Goal: Task Accomplishment & Management: Complete application form

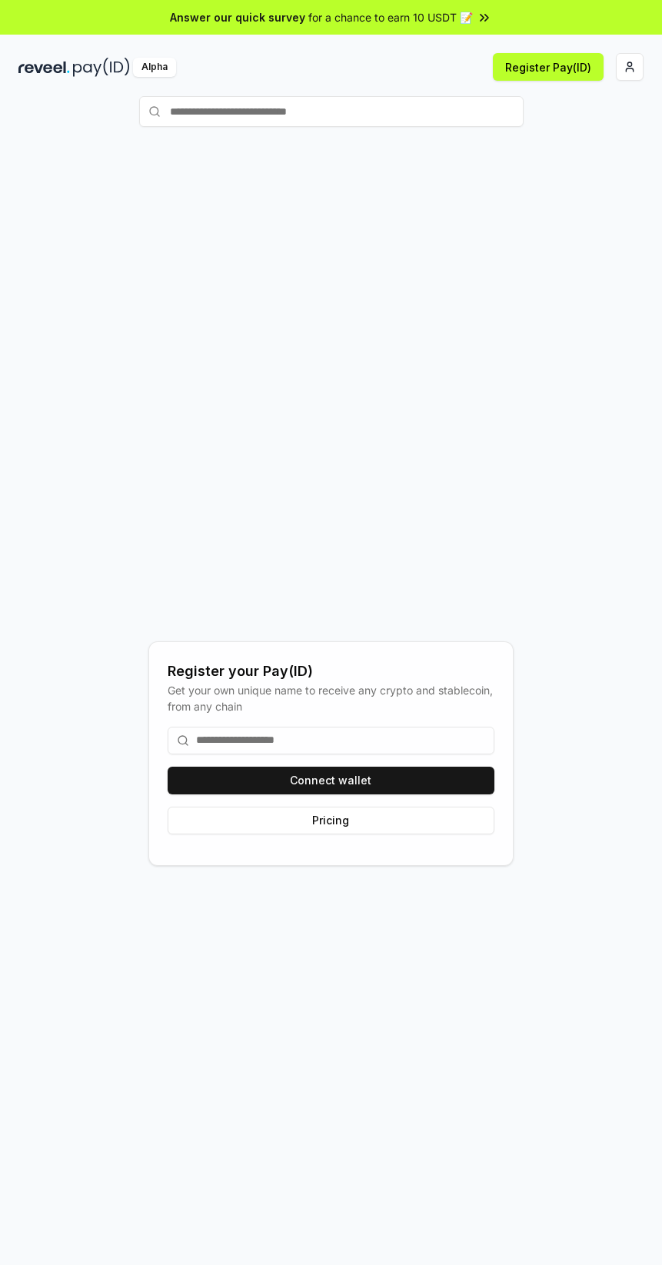
click at [620, 65] on html "Answer our quick survey for a chance to earn 10 USDT 📝 Alpha Register Pay(ID) R…" at bounding box center [331, 632] width 662 height 1265
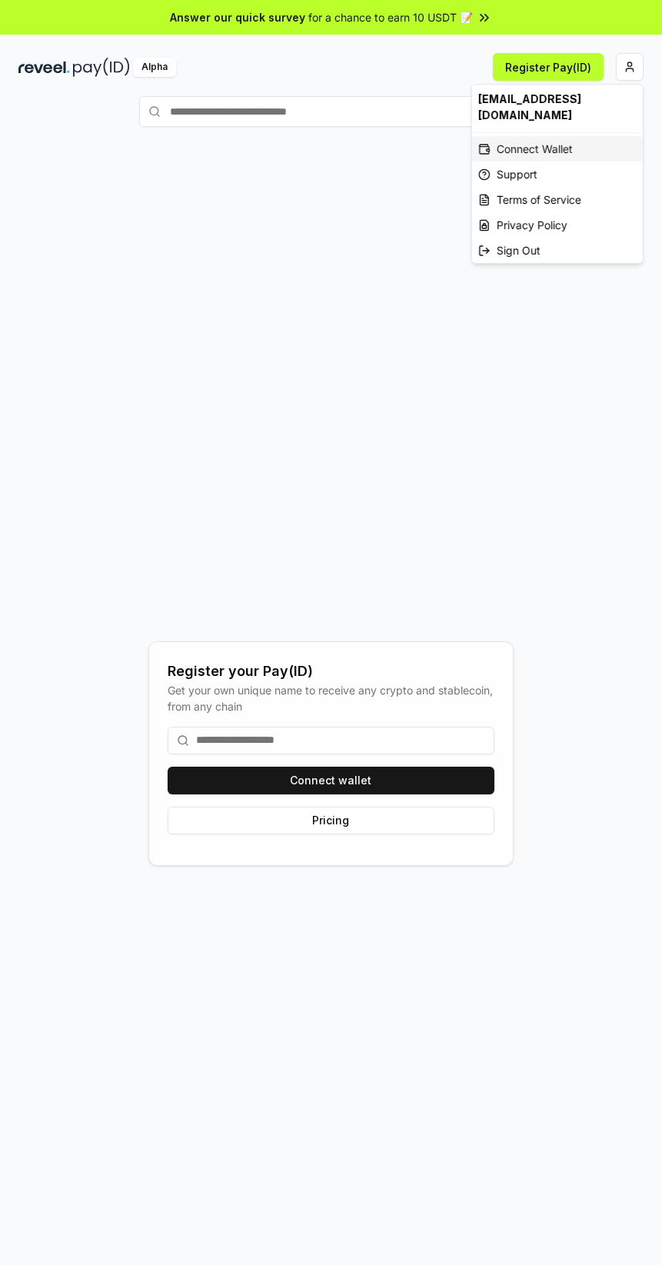
click at [576, 141] on div "Connect Wallet" at bounding box center [557, 148] width 171 height 25
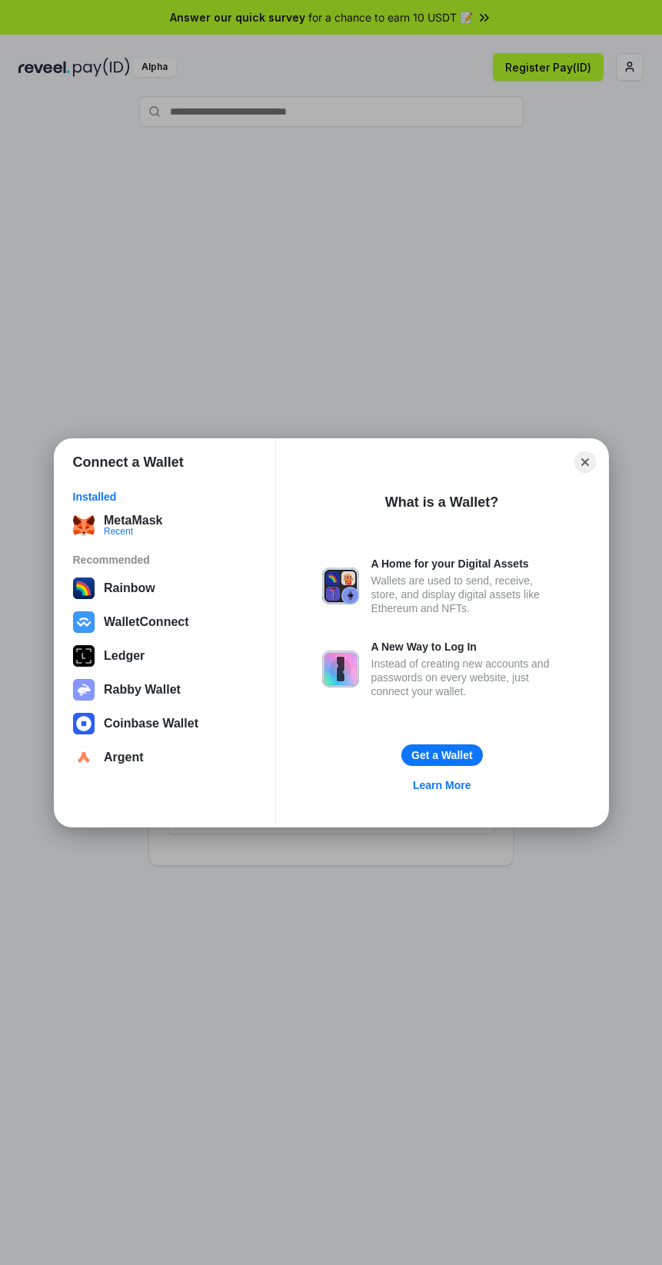
click at [211, 533] on div "MetaMask Recent" at bounding box center [165, 525] width 184 height 22
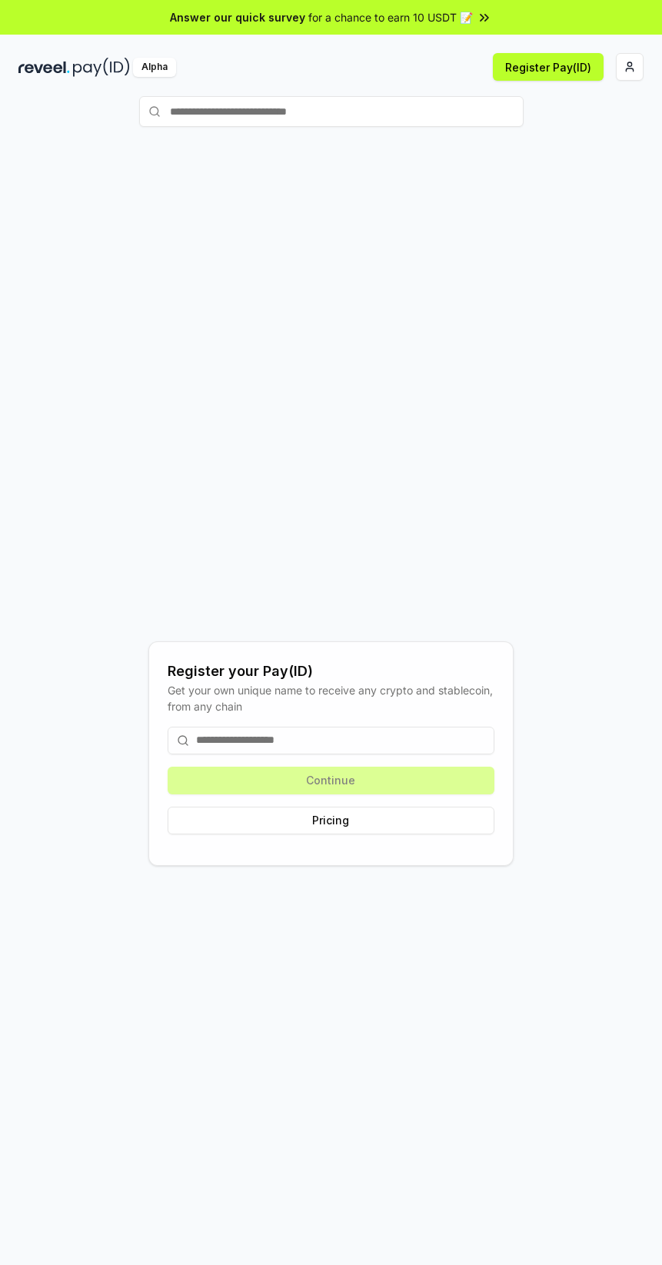
click at [629, 66] on html "Answer our quick survey for a chance to earn 10 USDT 📝 Alpha Register Pay(ID) R…" at bounding box center [331, 632] width 662 height 1265
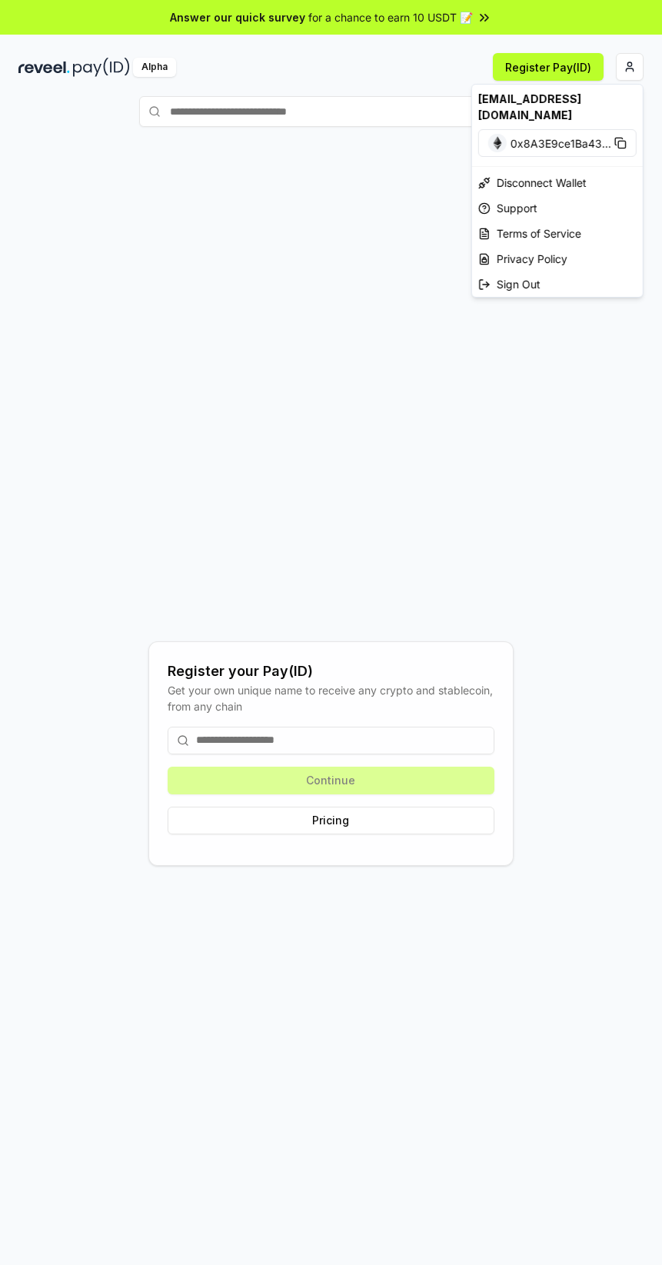
click at [264, 387] on html "Answer our quick survey for a chance to earn 10 USDT 📝 Alpha Register Pay(ID) R…" at bounding box center [331, 632] width 662 height 1265
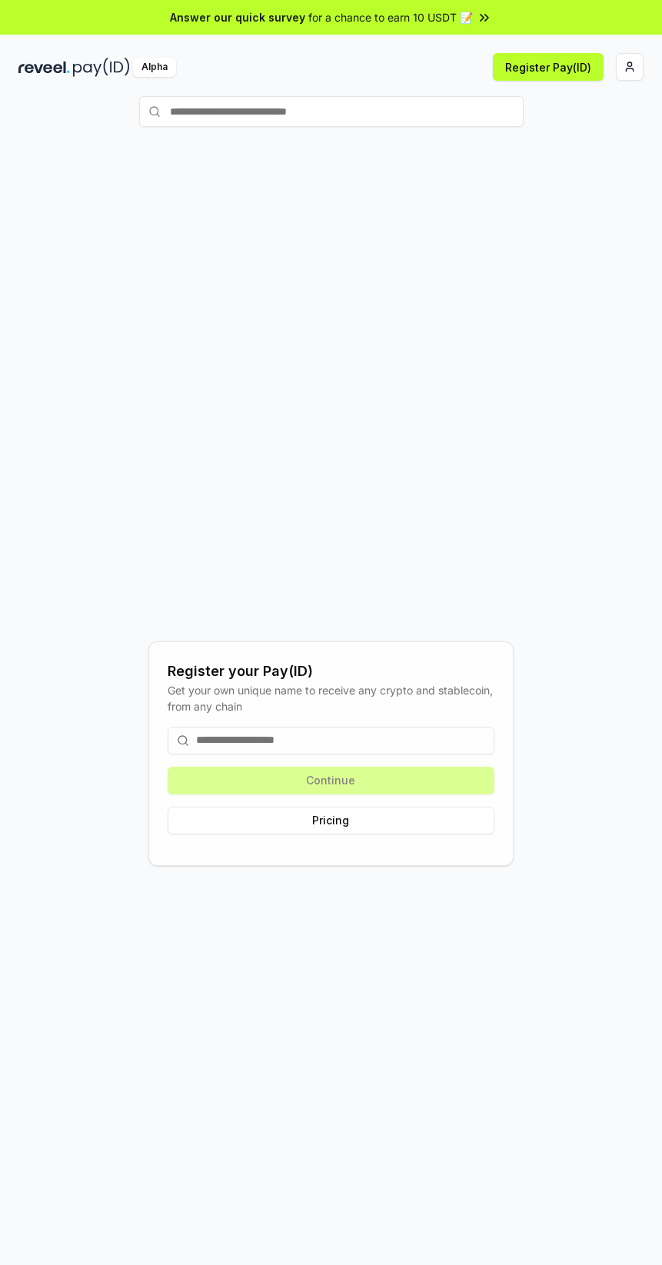
click at [546, 66] on button "Register Pay(ID)" at bounding box center [548, 67] width 111 height 28
click at [629, 66] on html "Answer our quick survey for a chance to earn 10 USDT 📝 Alpha Register Pay(ID) R…" at bounding box center [331, 632] width 662 height 1265
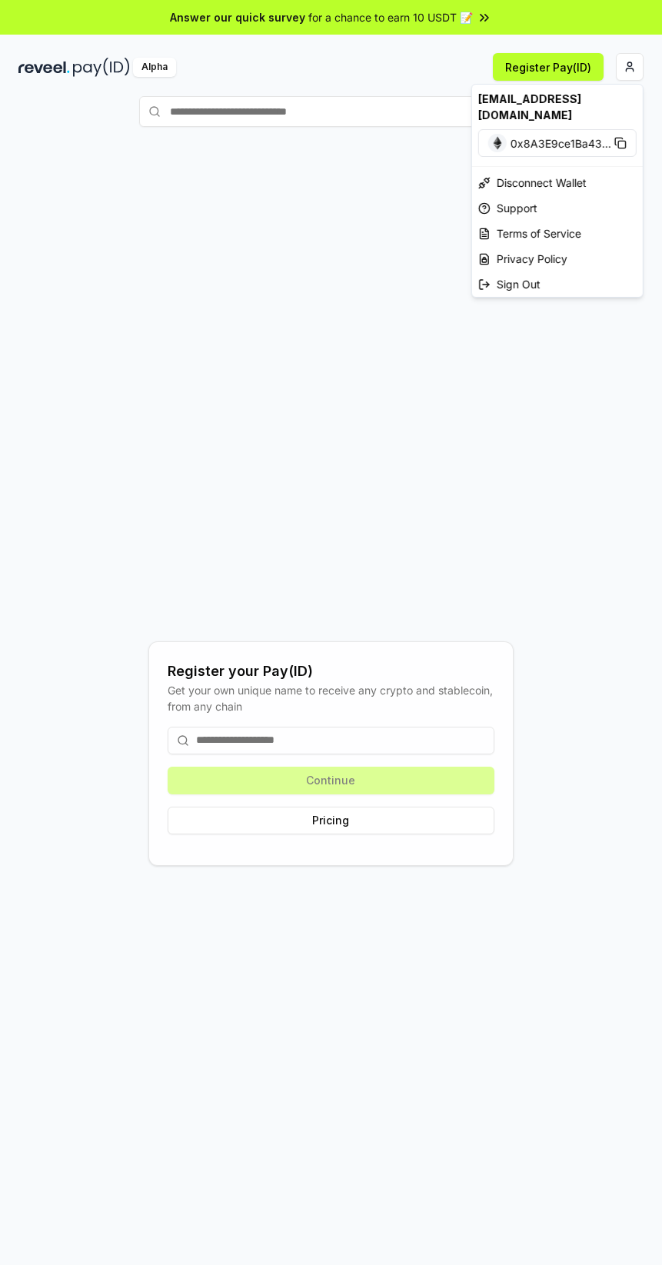
click at [431, 876] on html "Answer our quick survey for a chance to earn 10 USDT 📝 Alpha Register Pay(ID) R…" at bounding box center [331, 632] width 662 height 1265
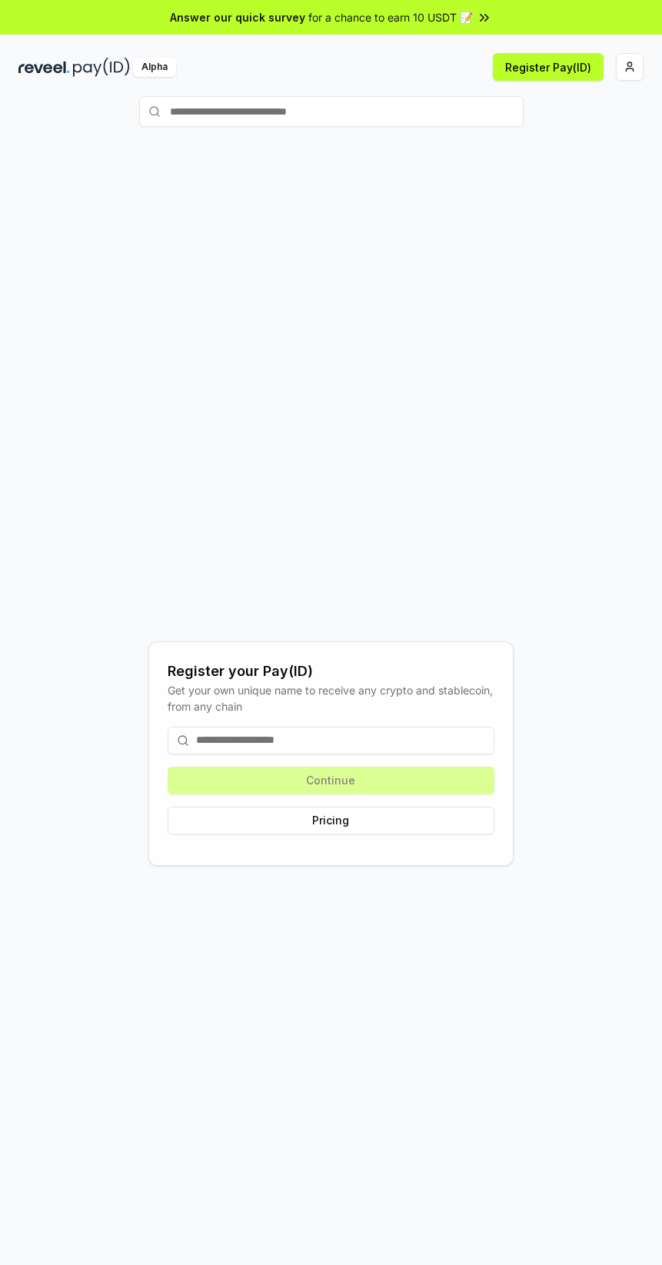
click at [628, 66] on html "Answer our quick survey for a chance to earn 10 USDT 📝 Alpha Register Pay(ID) R…" at bounding box center [331, 632] width 662 height 1265
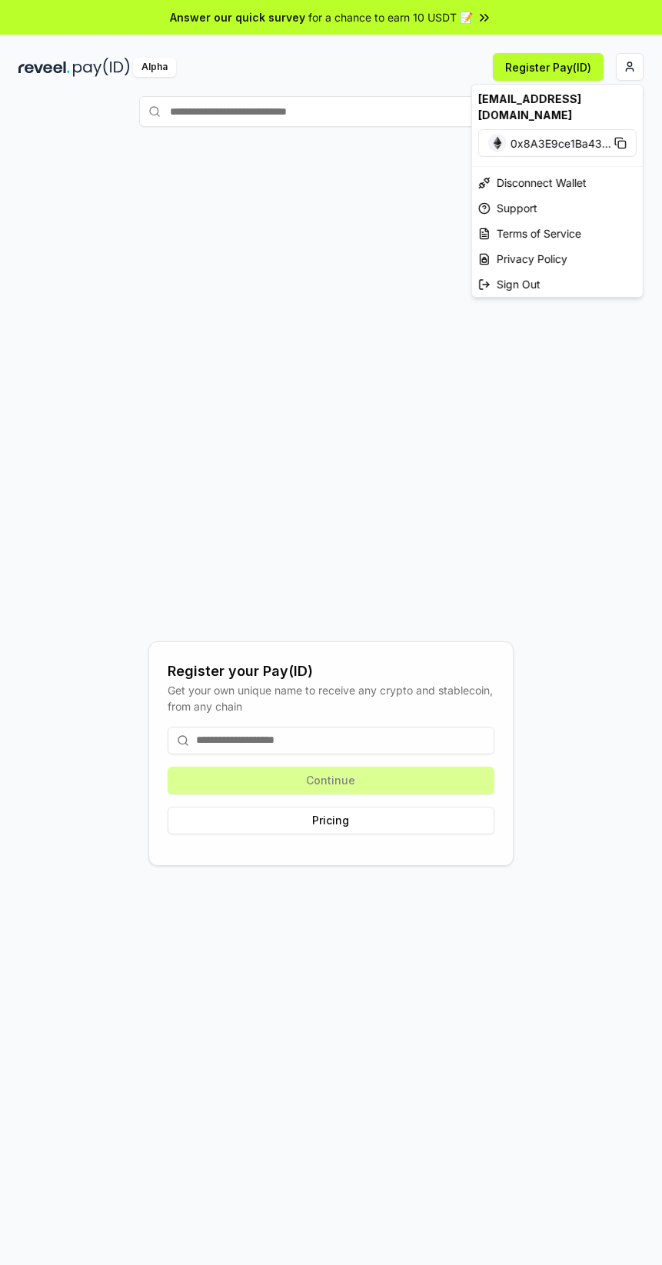
click at [336, 317] on html "Answer our quick survey for a chance to earn 10 USDT 📝 Alpha Register Pay(ID) R…" at bounding box center [331, 632] width 662 height 1265
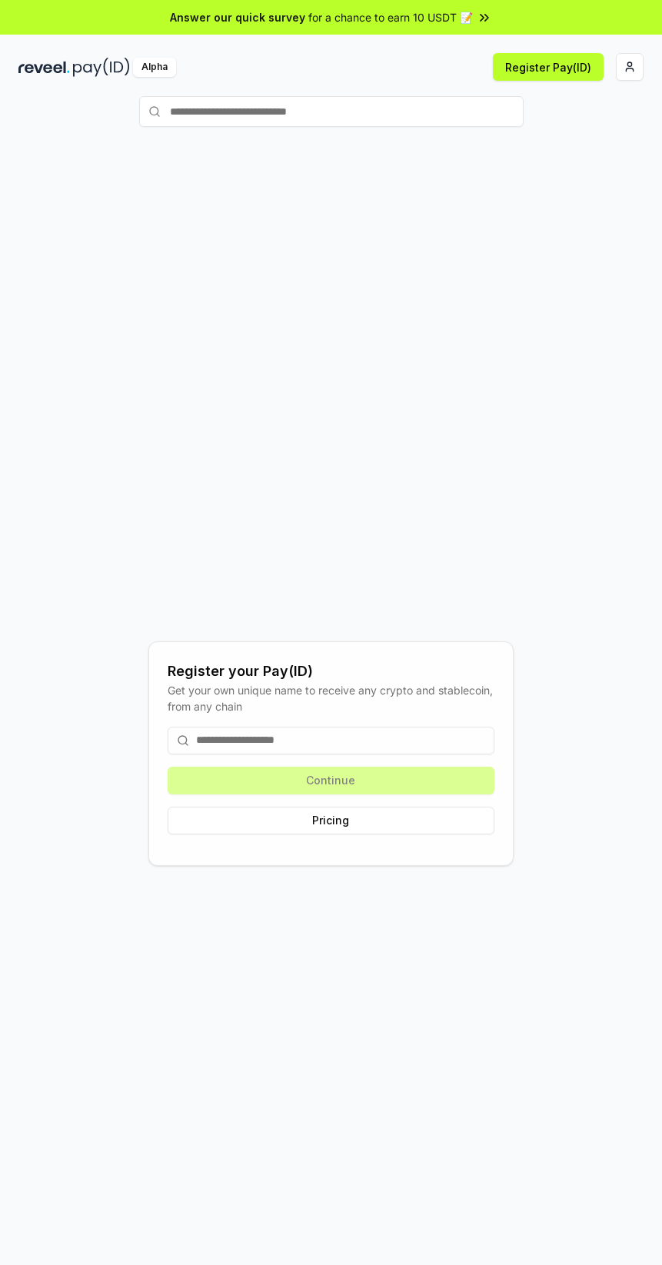
click at [468, 25] on span "for a chance to earn 10 USDT 📝" at bounding box center [391, 17] width 165 height 16
click at [630, 71] on html "Answer our quick survey for a chance to earn 10 USDT 📝 Alpha Register Pay(ID) R…" at bounding box center [331, 632] width 662 height 1265
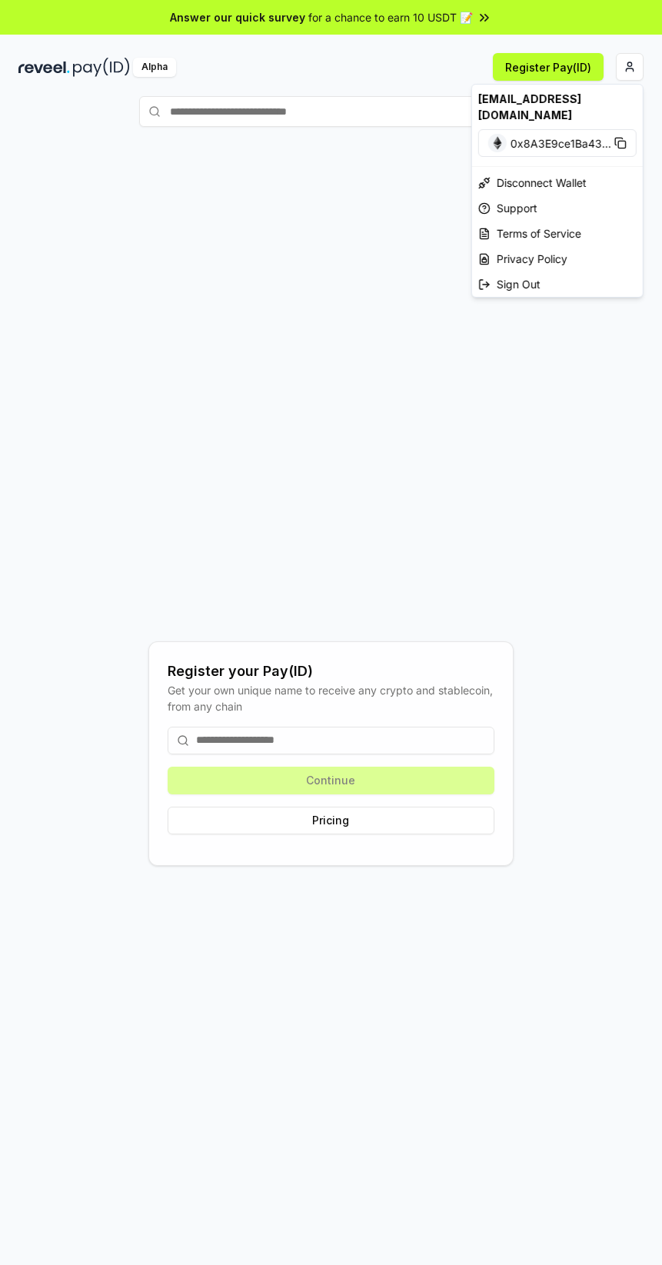
click at [382, 793] on html "Answer our quick survey for a chance to earn 10 USDT 📝 Alpha Register Pay(ID) R…" at bounding box center [331, 632] width 662 height 1265
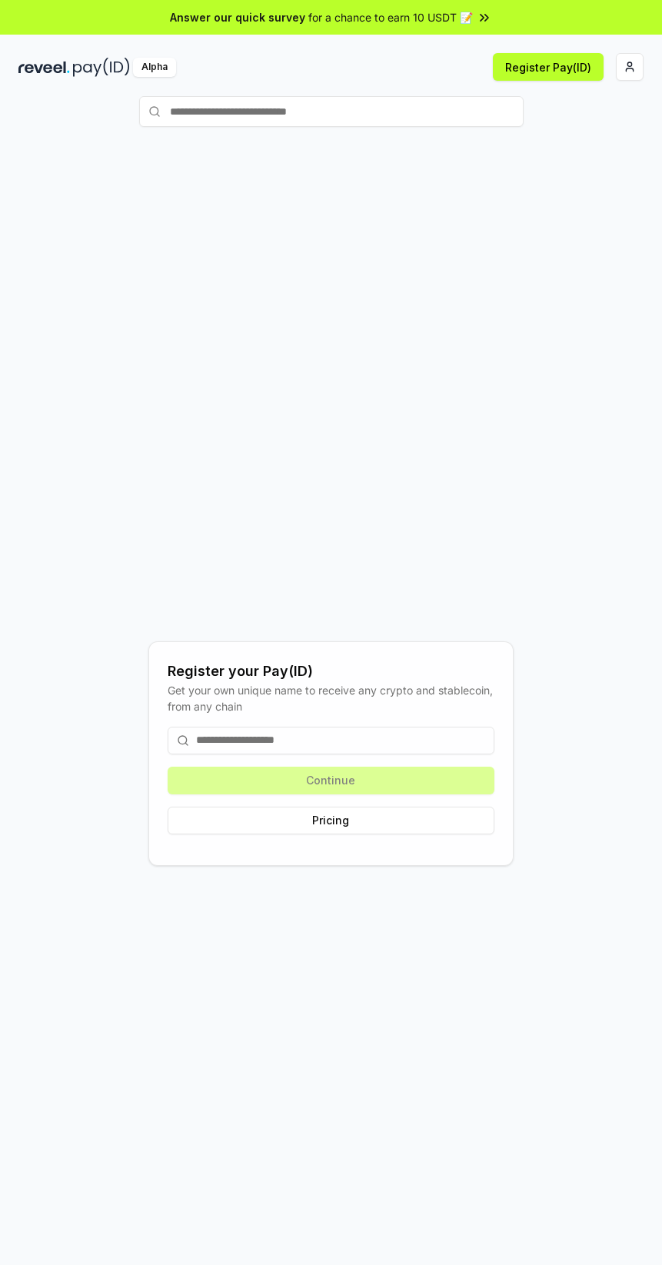
click at [365, 754] on input at bounding box center [331, 740] width 327 height 28
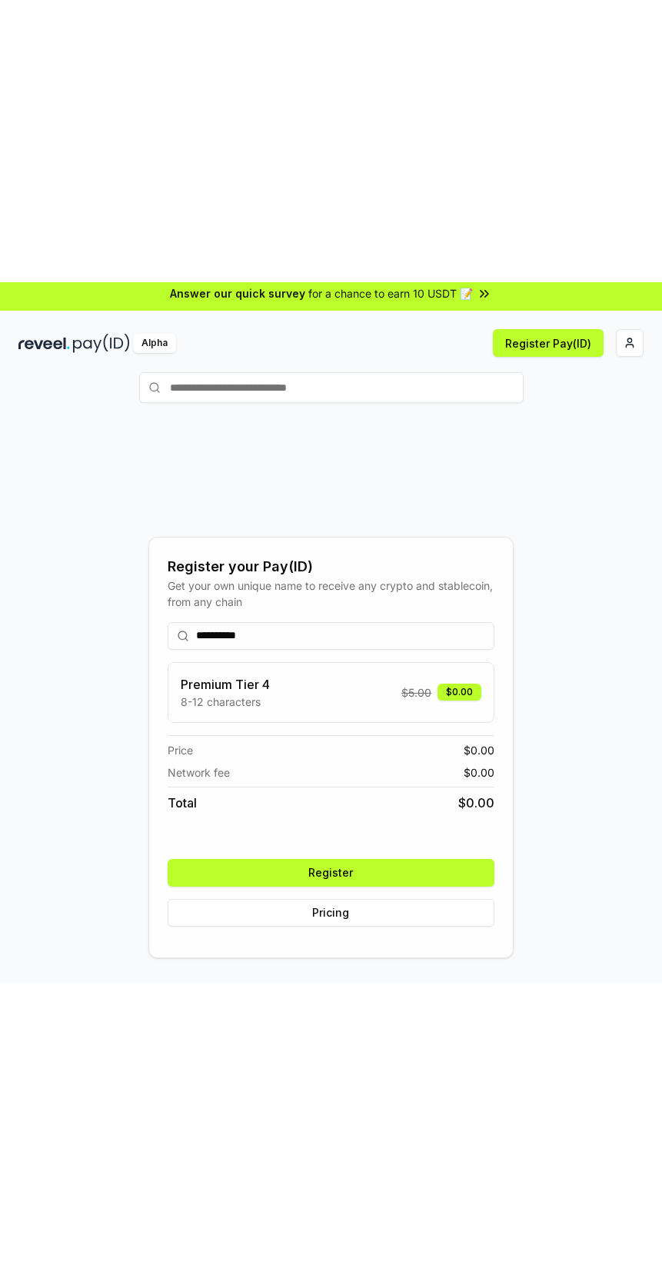
scroll to position [5, 0]
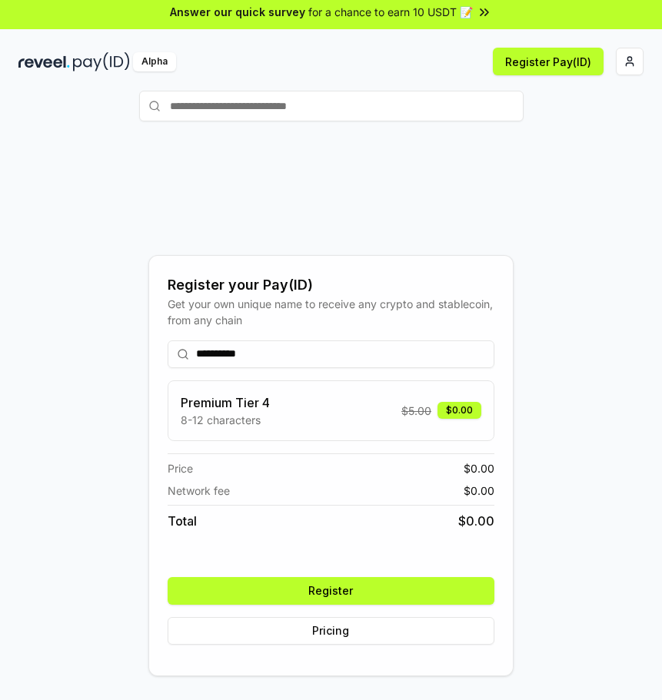
type input "**********"
click at [420, 605] on button "Register" at bounding box center [331, 591] width 327 height 28
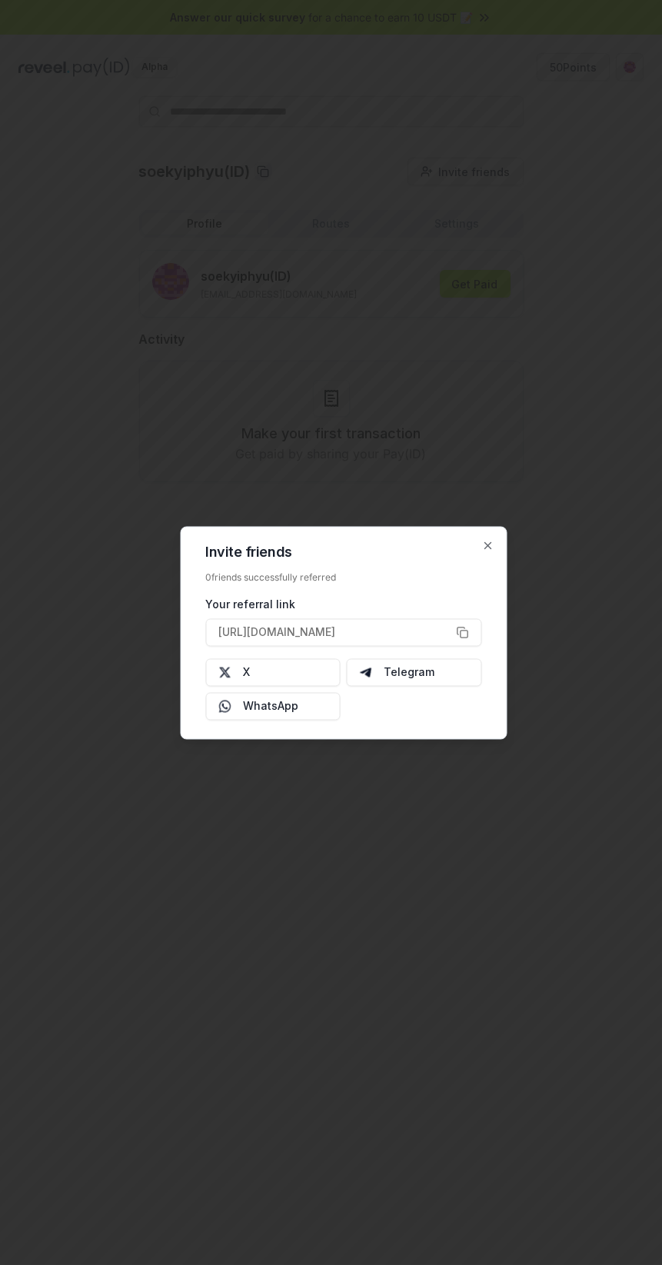
click at [445, 994] on div at bounding box center [331, 632] width 662 height 1265
click at [488, 539] on icon "button" at bounding box center [487, 545] width 12 height 12
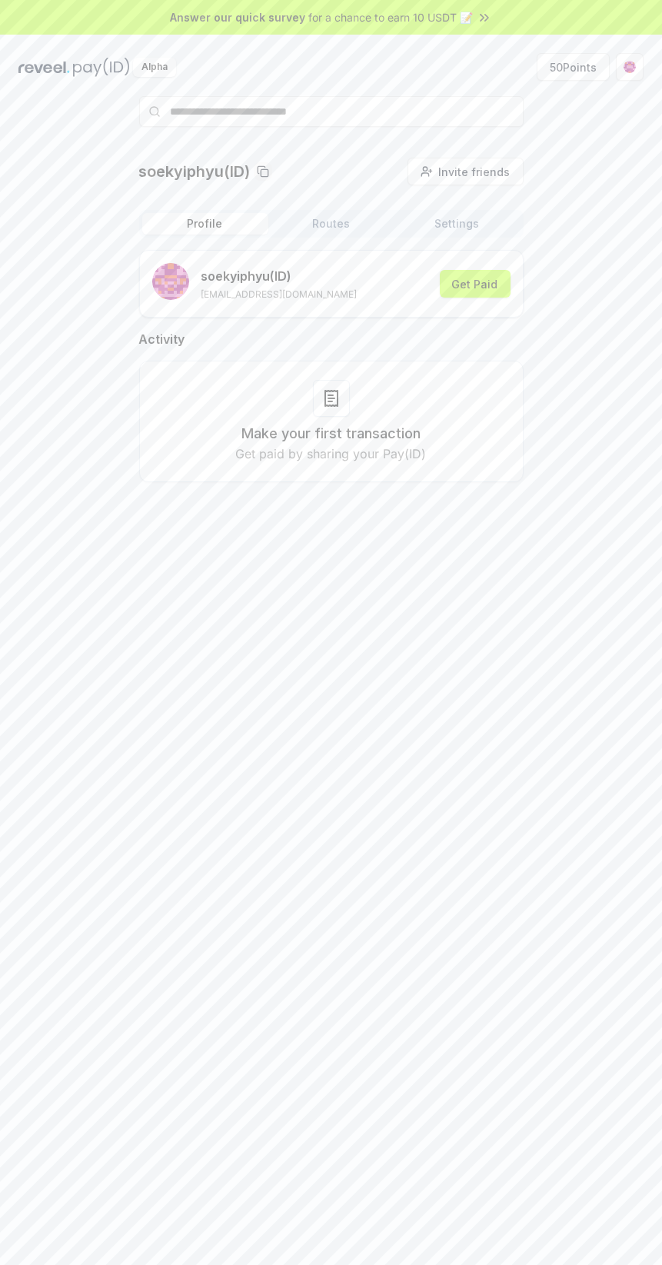
click at [344, 219] on button "Routes" at bounding box center [331, 224] width 126 height 22
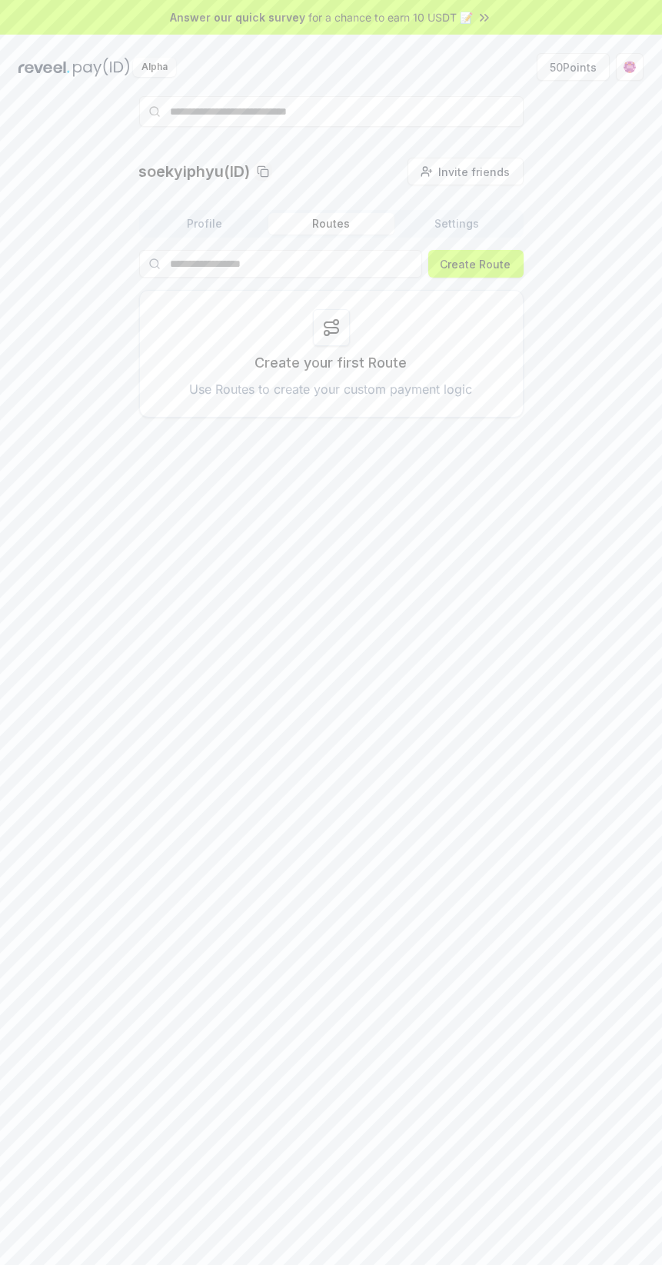
click at [449, 221] on button "Settings" at bounding box center [457, 224] width 126 height 22
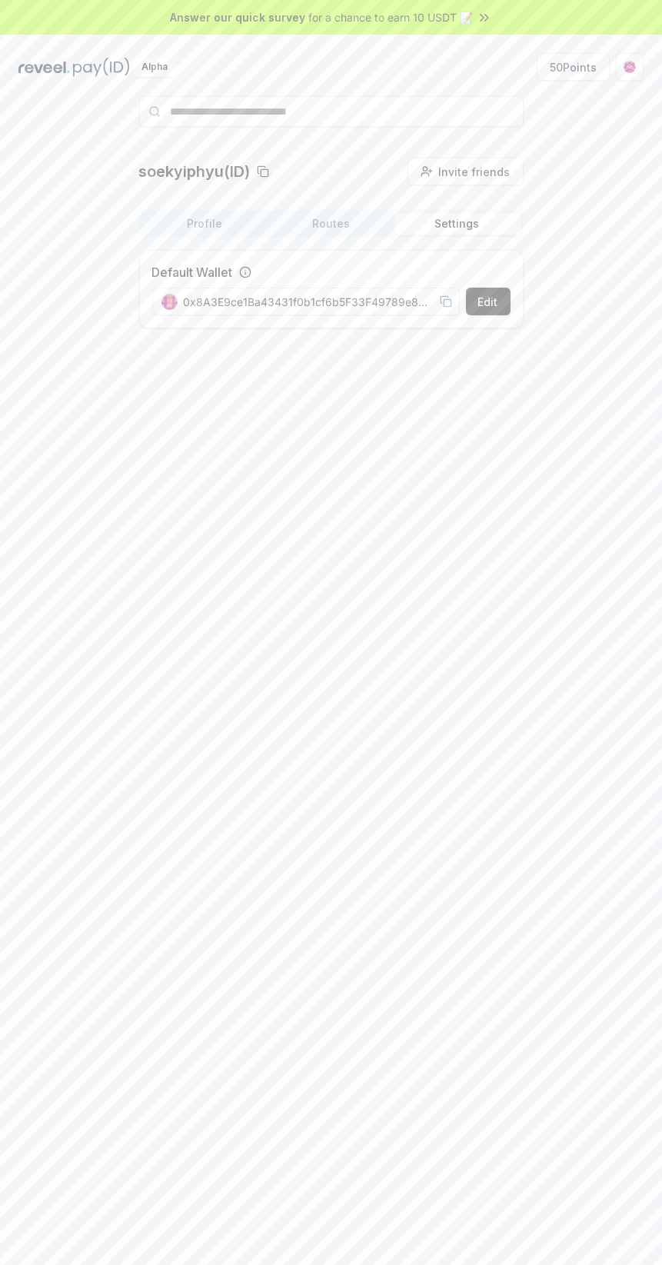
click at [208, 224] on button "Profile" at bounding box center [205, 224] width 126 height 22
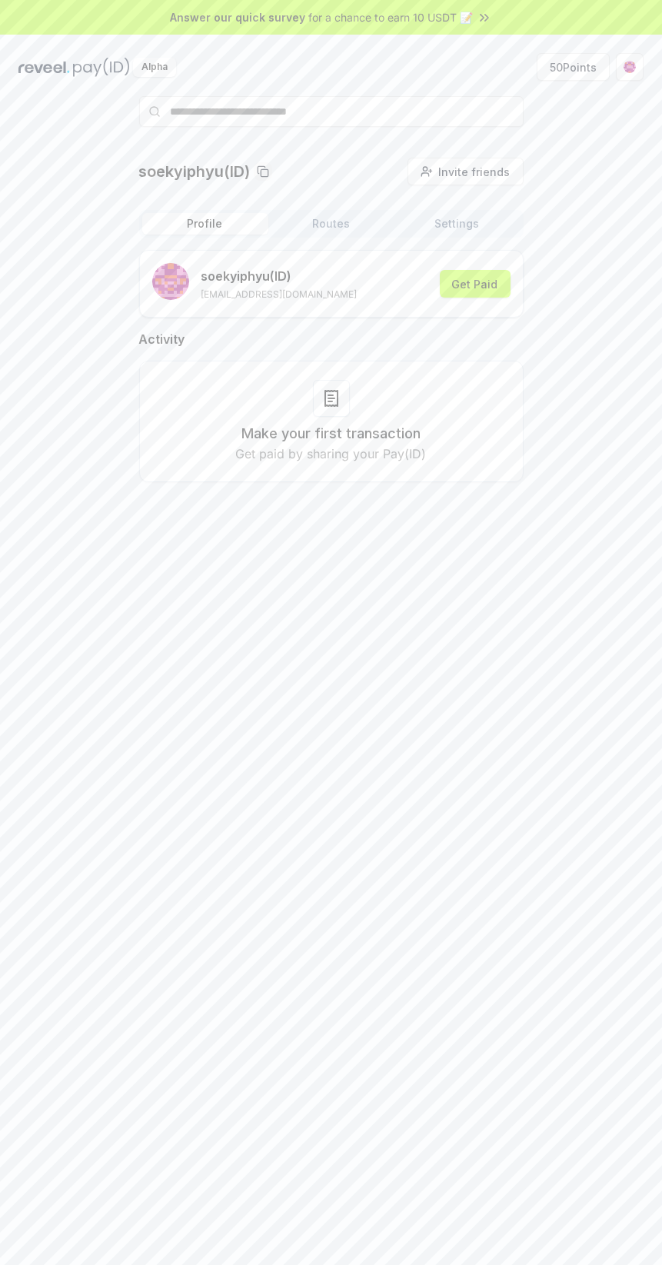
click at [555, 66] on button "50 Points" at bounding box center [573, 67] width 73 height 28
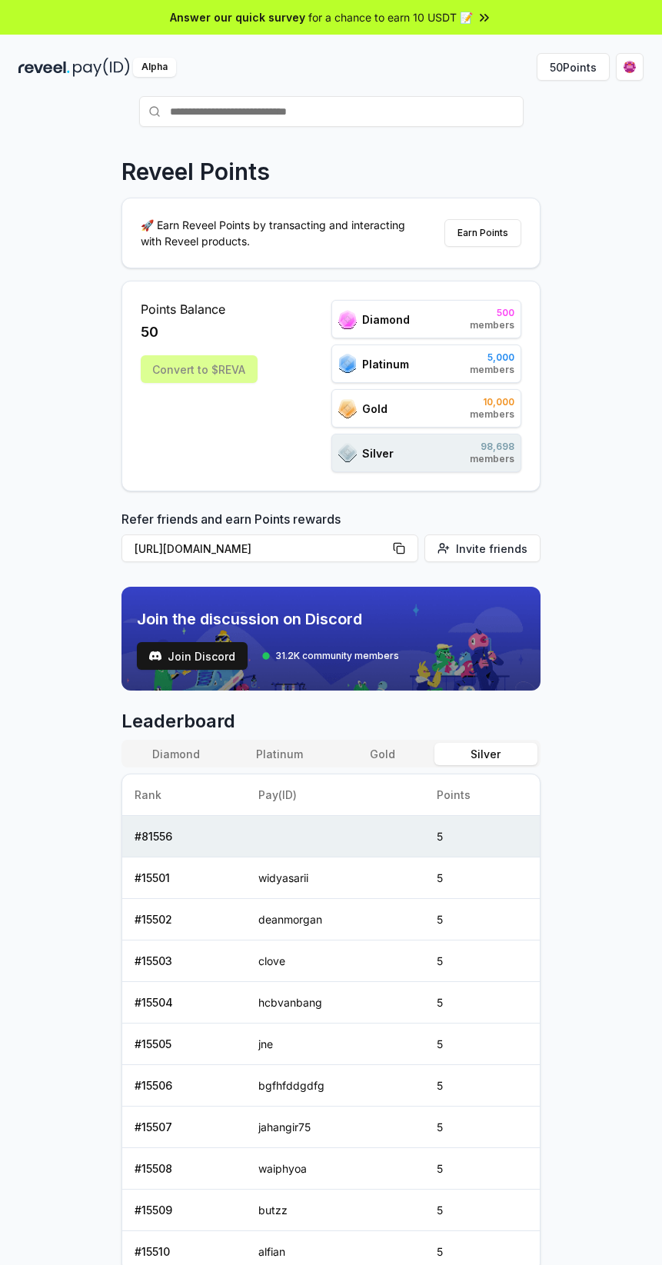
click at [190, 752] on button "Diamond" at bounding box center [176, 754] width 103 height 22
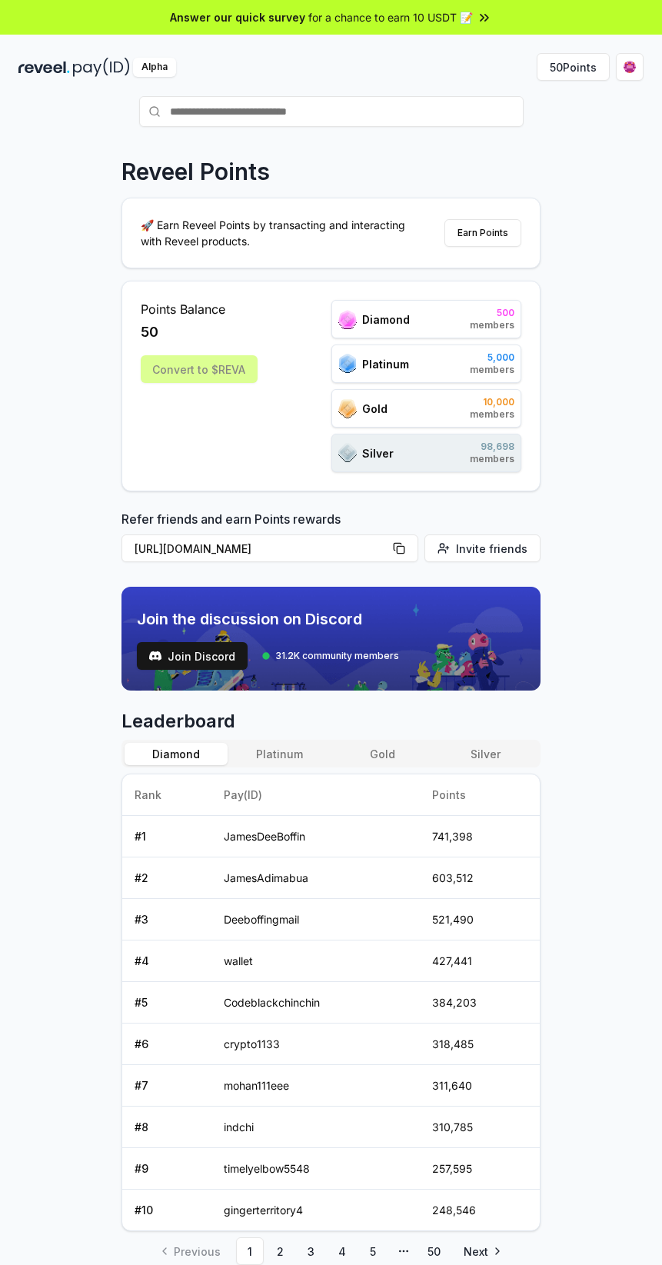
click at [327, 756] on button "Platinum" at bounding box center [279, 754] width 103 height 22
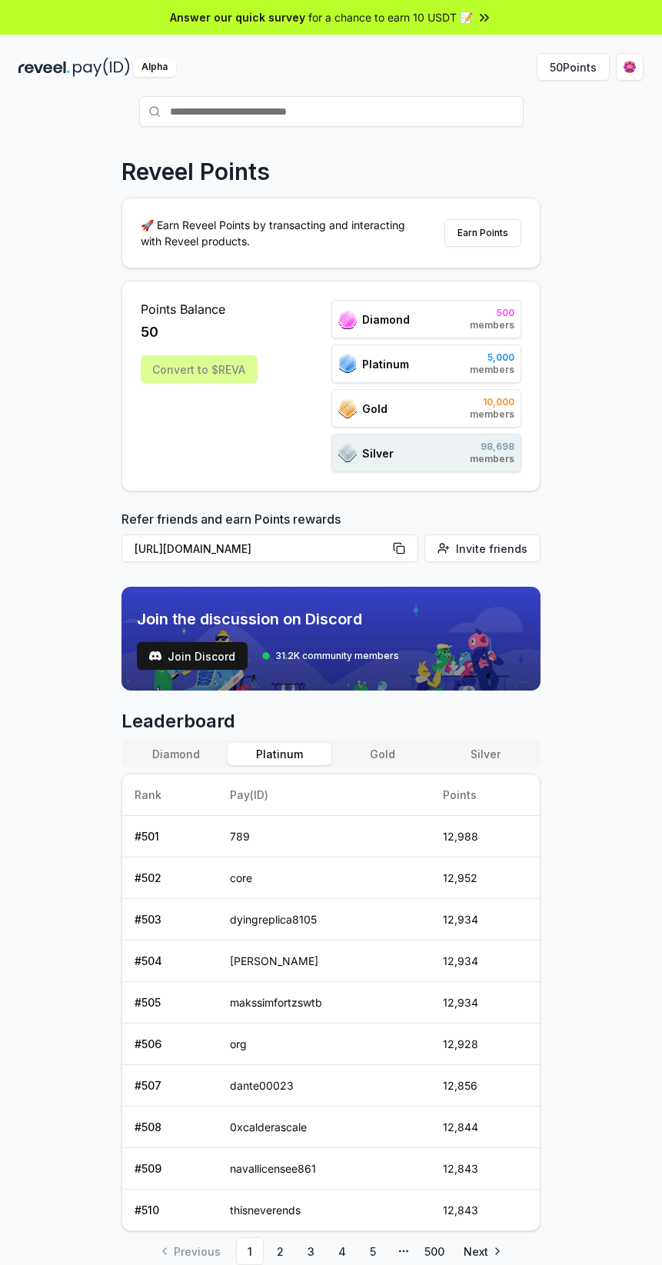
click at [424, 743] on button "Gold" at bounding box center [382, 754] width 103 height 22
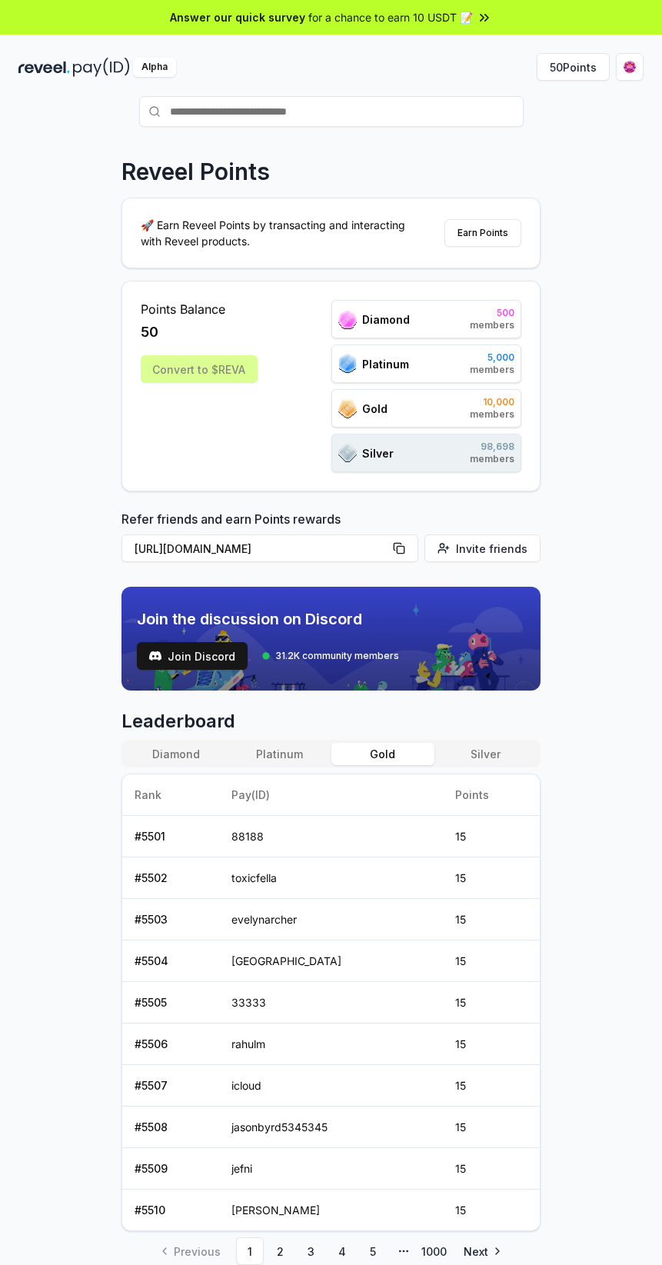
click at [271, 757] on button "Platinum" at bounding box center [279, 754] width 103 height 22
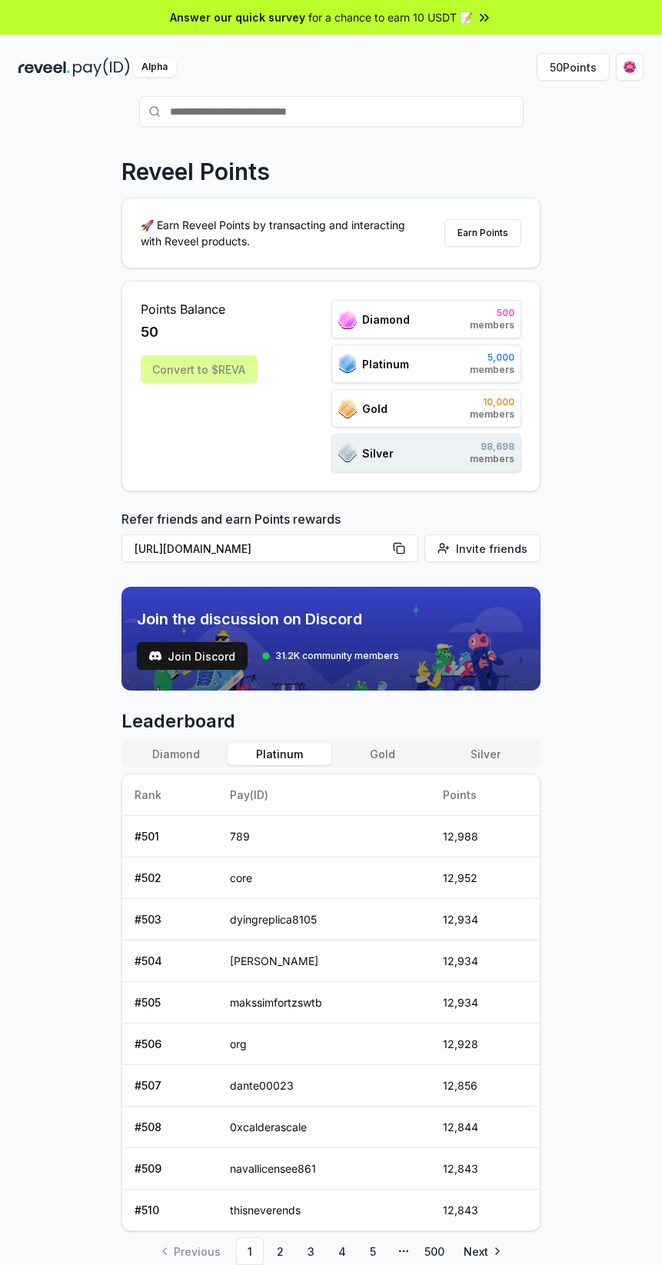
click at [392, 752] on button "Gold" at bounding box center [382, 754] width 103 height 22
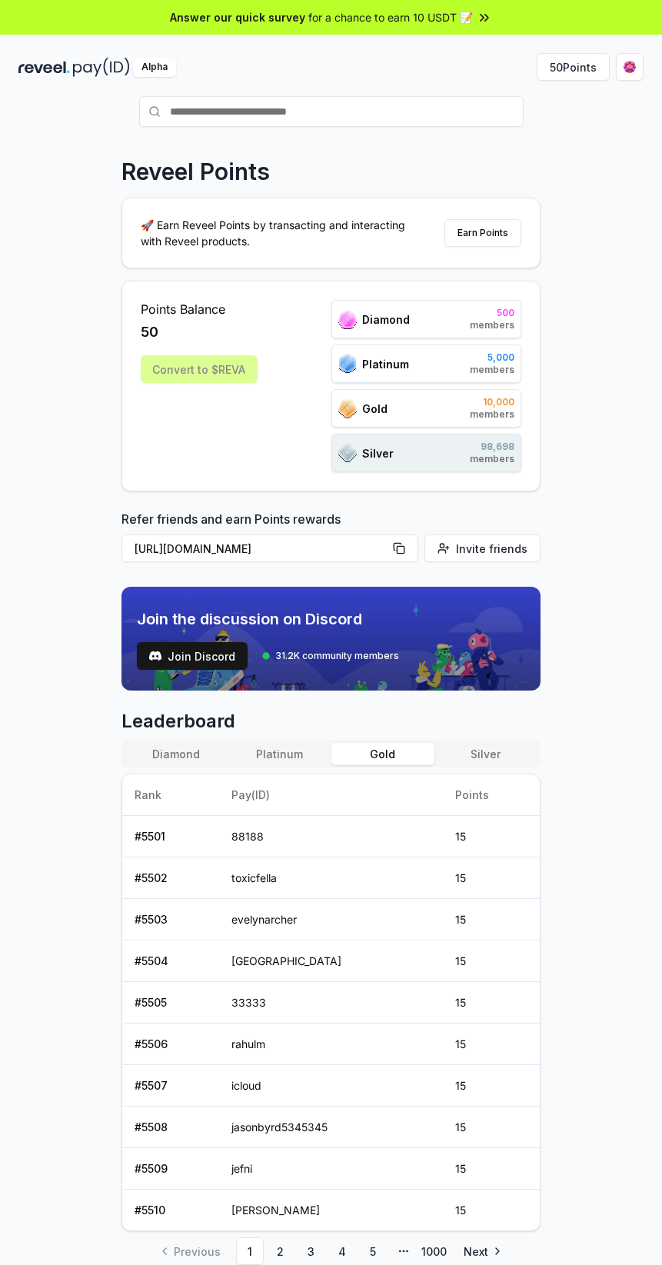
click at [491, 753] on button "Silver" at bounding box center [485, 754] width 103 height 22
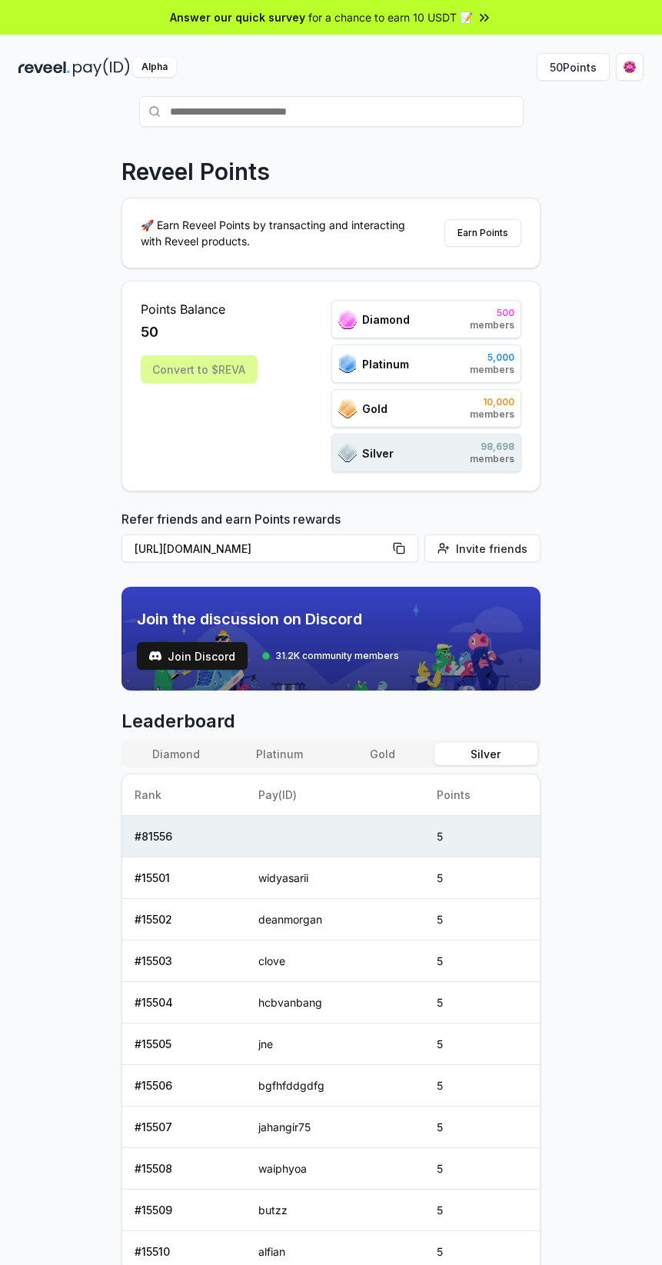
click at [484, 747] on button "Silver" at bounding box center [485, 754] width 103 height 22
click at [389, 752] on button "Gold" at bounding box center [382, 754] width 103 height 22
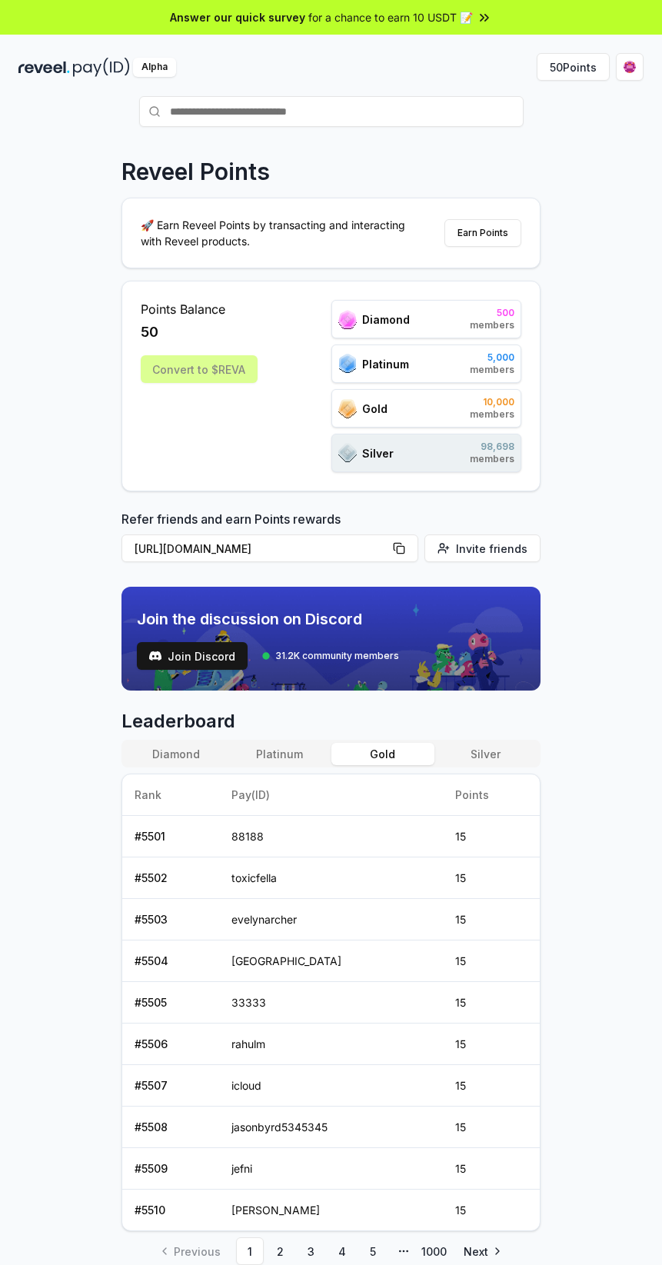
click at [204, 396] on div "Points Balance 50 Convert to $REVA" at bounding box center [199, 386] width 117 height 172
click at [496, 232] on button "Earn Points" at bounding box center [482, 233] width 77 height 28
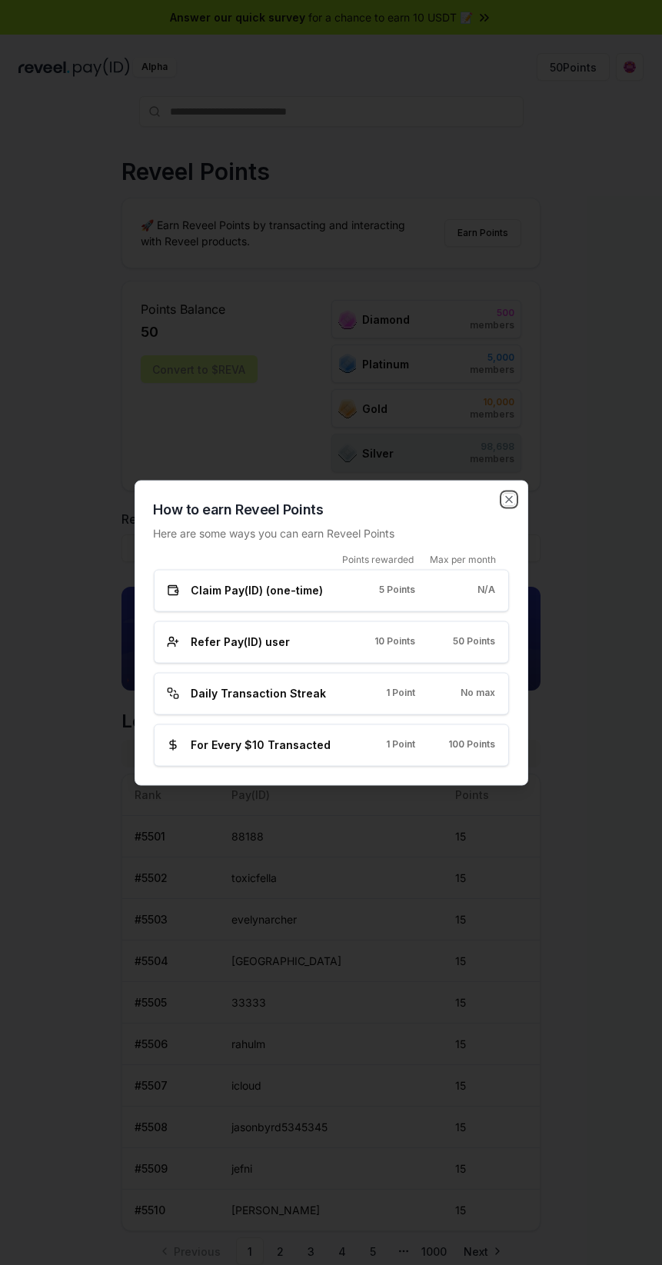
click at [508, 499] on icon "button" at bounding box center [509, 499] width 6 height 6
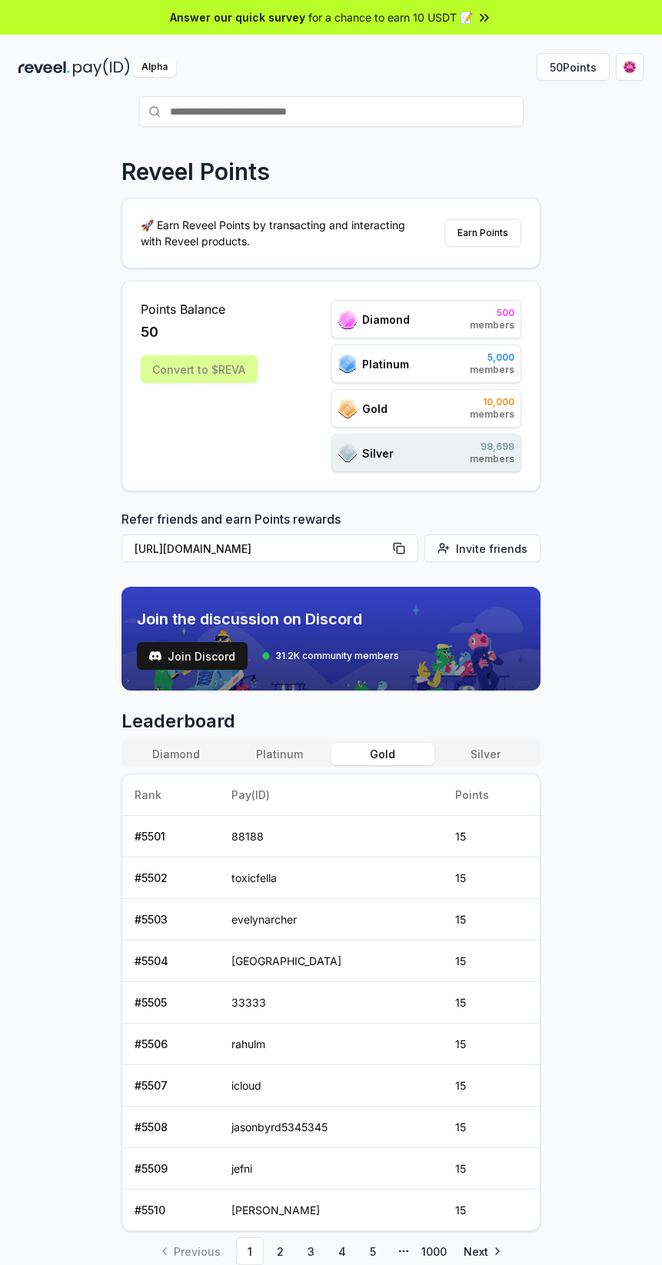
click at [629, 66] on html "Answer our quick survey for a chance to earn 10 USDT 📝 Alpha 50 Points Reveel P…" at bounding box center [331, 632] width 662 height 1265
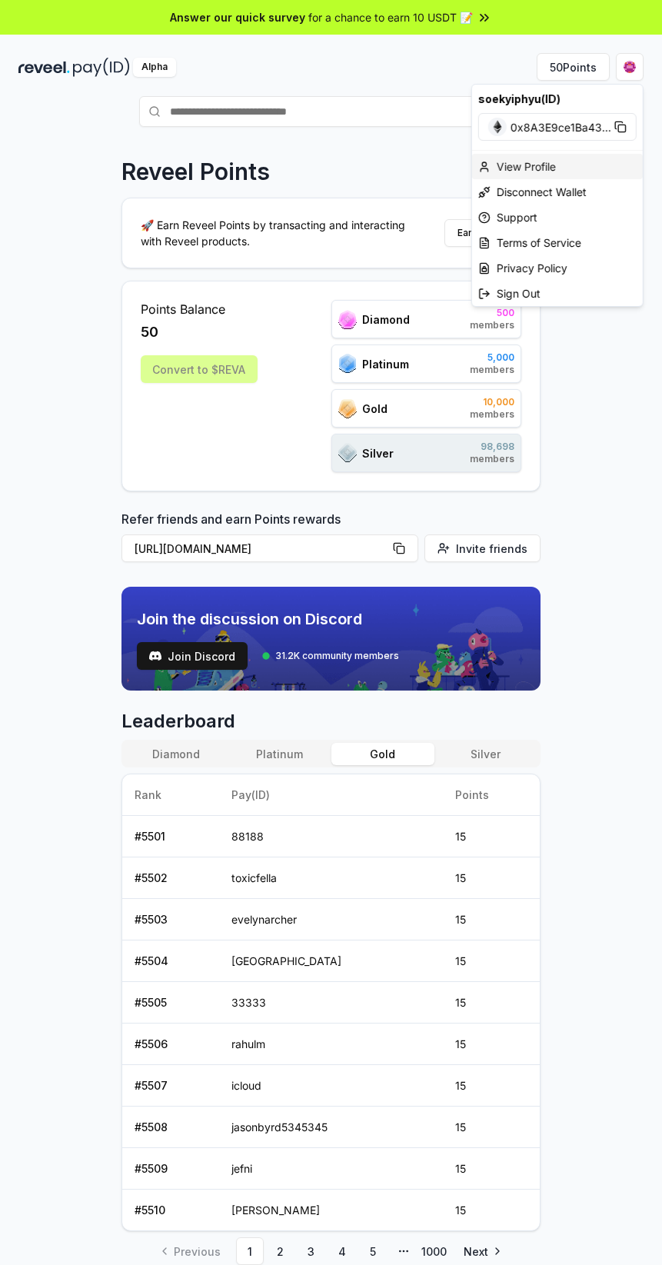
click at [560, 161] on div "View Profile" at bounding box center [557, 166] width 171 height 25
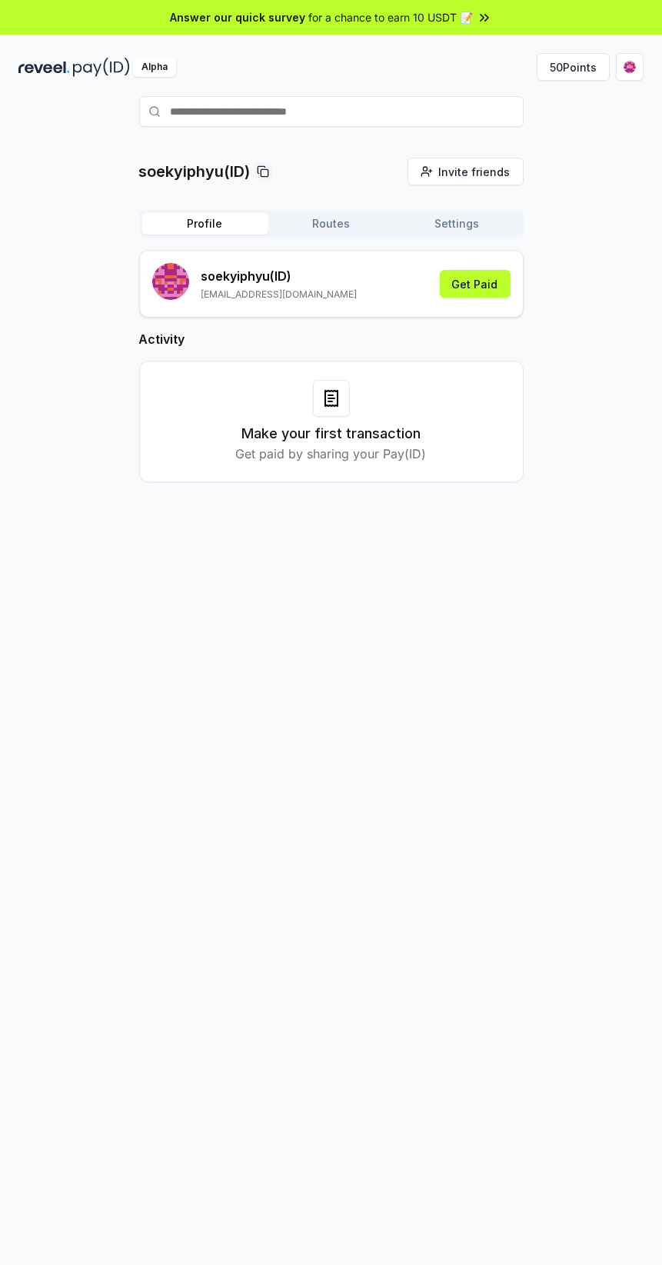
click at [340, 411] on div at bounding box center [331, 398] width 37 height 37
click at [467, 323] on div "soekyiphyu (ID) [EMAIL_ADDRESS][DOMAIN_NAME] Get Paid Activity Make your first …" at bounding box center [331, 378] width 384 height 257
click at [475, 288] on button "Get Paid" at bounding box center [475, 284] width 71 height 28
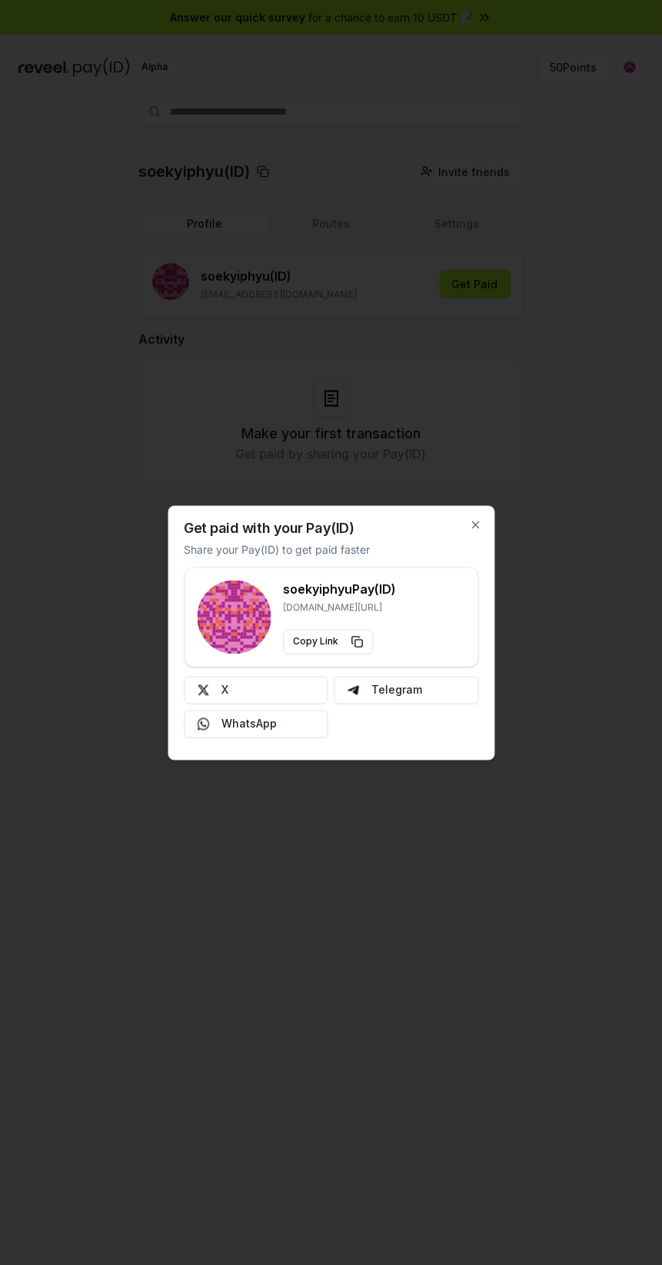
click at [466, 292] on div at bounding box center [331, 632] width 662 height 1265
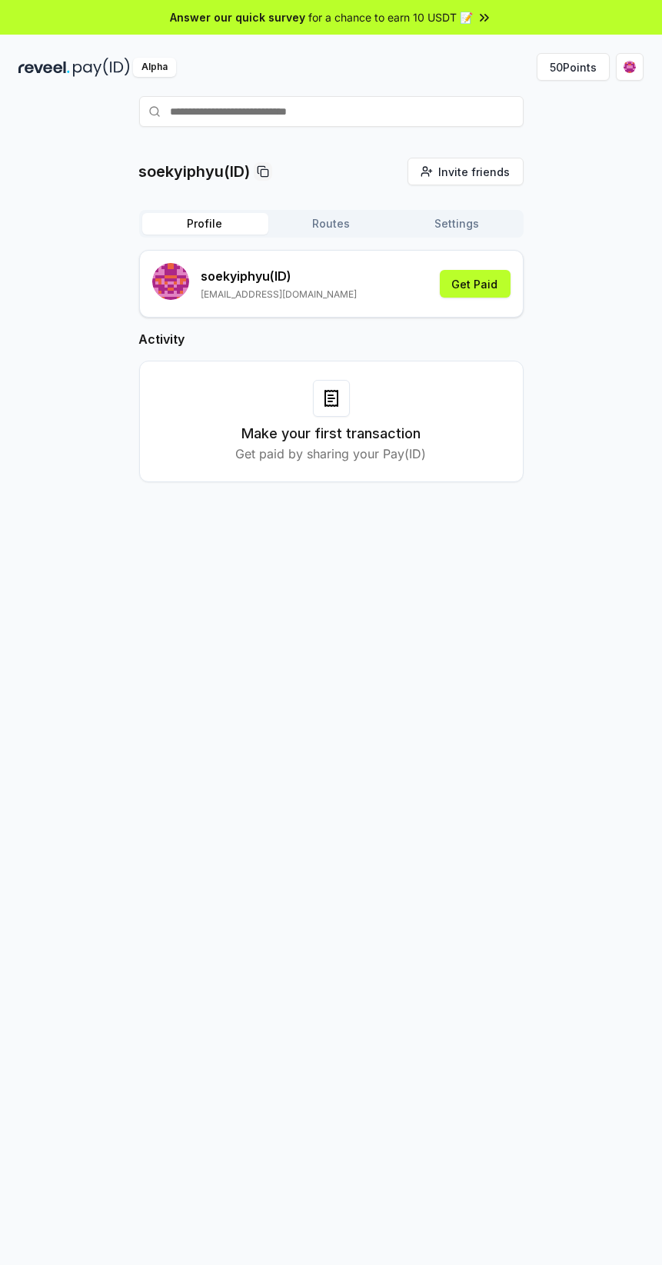
click at [483, 288] on button "Get Paid" at bounding box center [475, 284] width 71 height 28
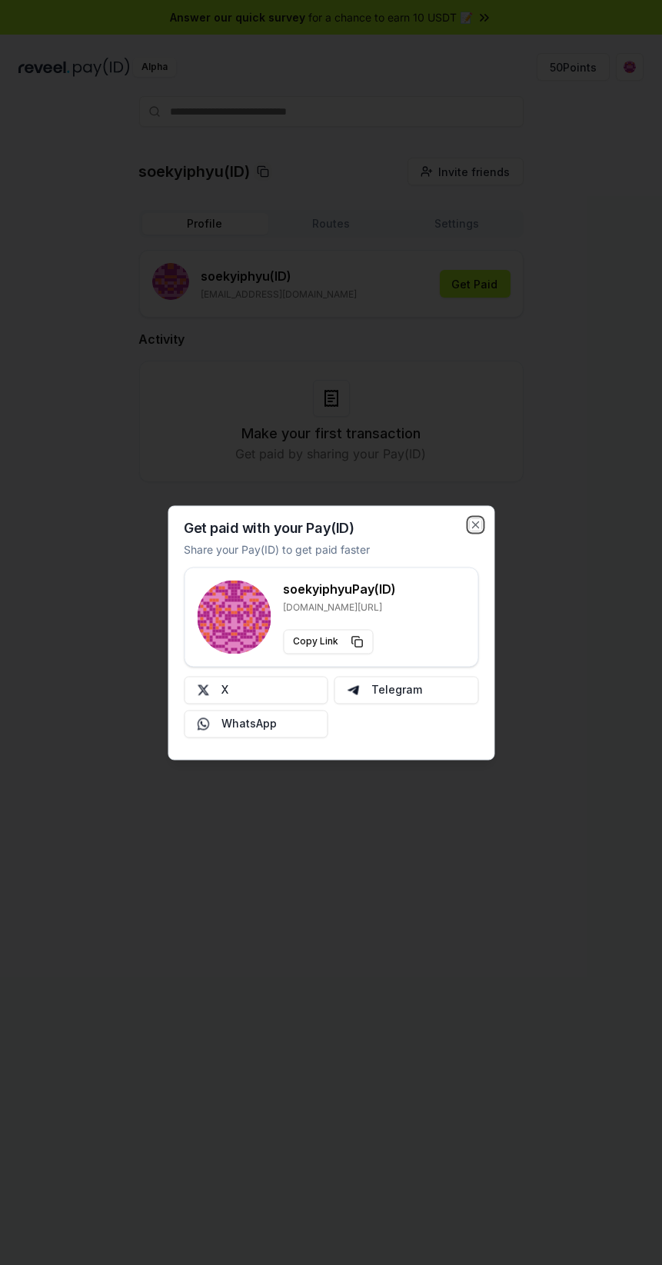
click at [475, 524] on icon "button" at bounding box center [475, 524] width 6 height 6
